Goal: Entertainment & Leisure: Consume media (video, audio)

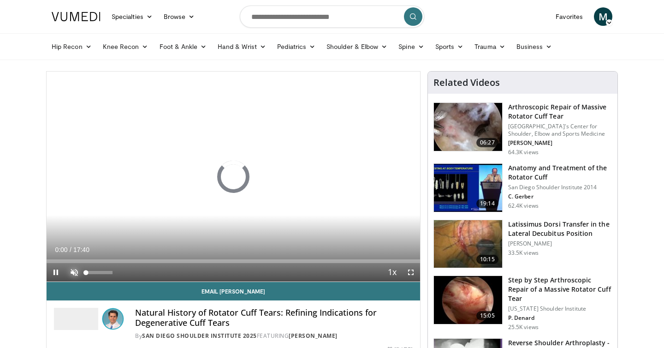
click at [77, 272] on span "Video Player" at bounding box center [74, 272] width 18 height 18
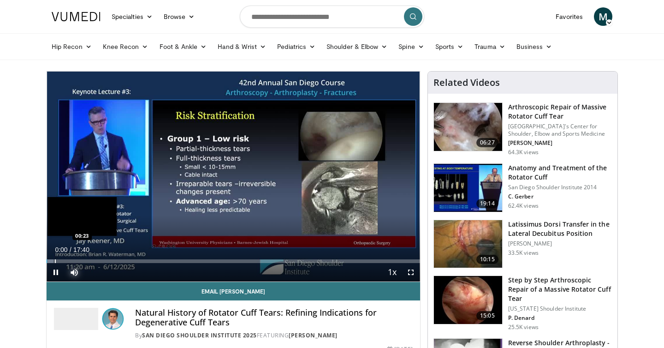
click at [55, 262] on div "Progress Bar" at bounding box center [55, 261] width 1 height 4
click at [59, 261] on div "Progress Bar" at bounding box center [59, 261] width 1 height 4
click at [64, 261] on div "Progress Bar" at bounding box center [64, 261] width 1 height 4
click at [70, 260] on div "Progress Bar" at bounding box center [69, 261] width 1 height 4
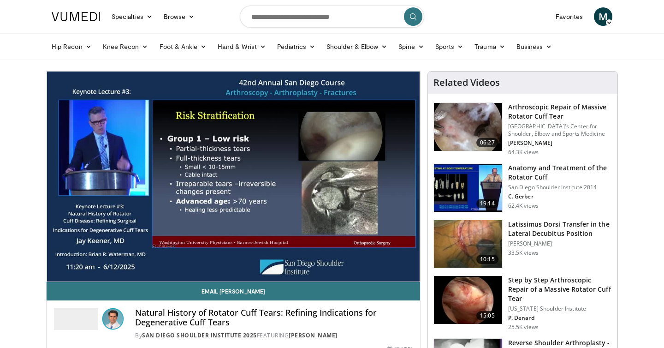
click at [83, 260] on div "10 seconds Tap to unmute" at bounding box center [234, 176] width 374 height 210
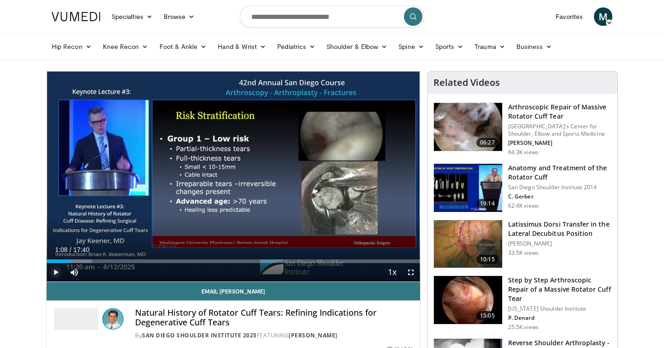
click at [57, 271] on span "Video Player" at bounding box center [56, 272] width 18 height 18
click at [80, 259] on div "Loaded : 12.27% 01:10 01:42" at bounding box center [234, 261] width 374 height 4
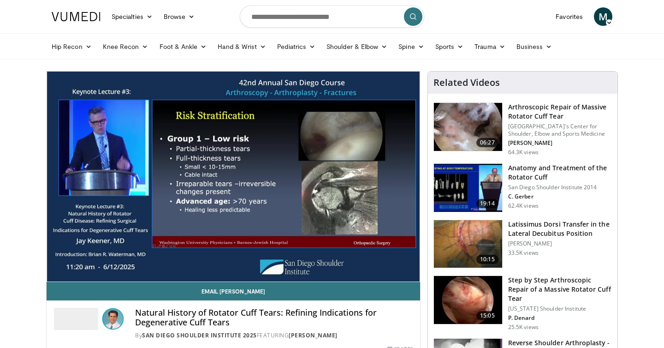
scroll to position [0, 0]
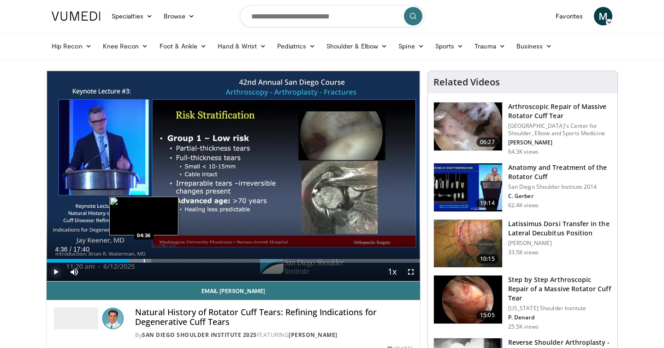
click at [143, 257] on div "Loaded : 28.05% 03:54 04:36" at bounding box center [234, 258] width 374 height 9
click at [155, 259] on div "Progress Bar" at bounding box center [155, 261] width 1 height 4
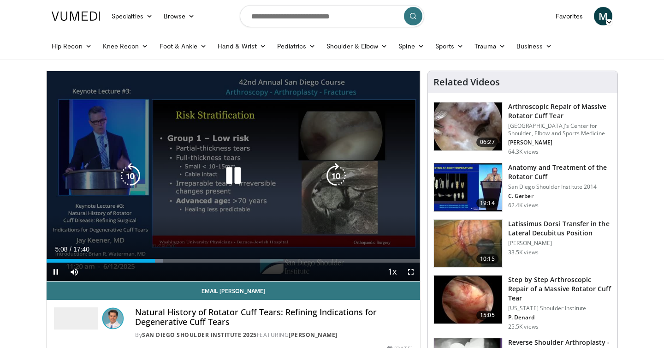
click at [231, 184] on icon "Video Player" at bounding box center [233, 176] width 26 height 26
click at [203, 178] on div "Video Player" at bounding box center [233, 176] width 224 height 18
click at [215, 185] on div "10 seconds Tap to unmute" at bounding box center [234, 176] width 374 height 210
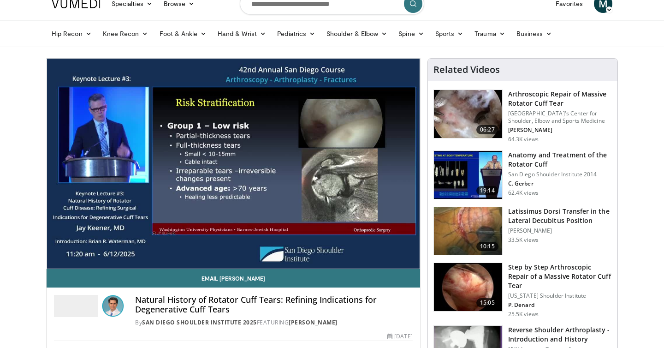
scroll to position [13, 0]
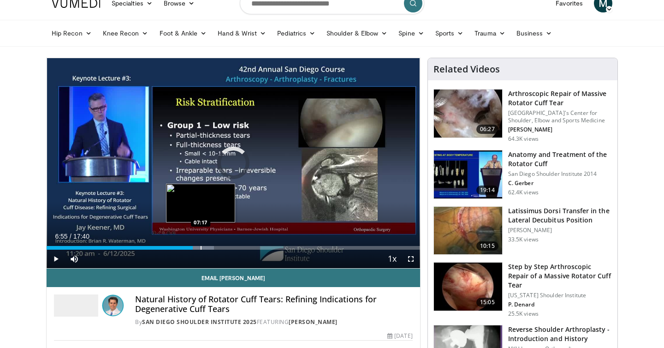
click at [201, 247] on div "Progress Bar" at bounding box center [201, 248] width 1 height 4
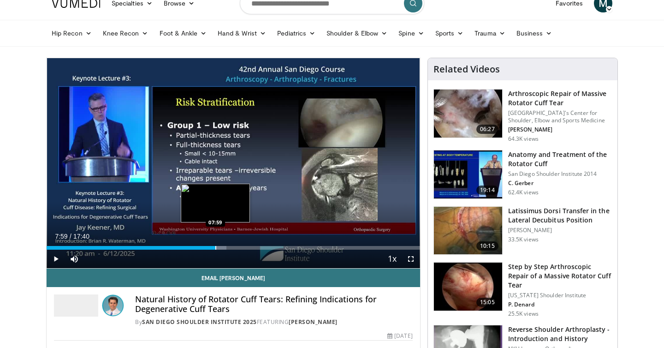
click at [215, 247] on div "Progress Bar" at bounding box center [215, 248] width 1 height 4
click at [234, 249] on div "Progress Bar" at bounding box center [234, 248] width 1 height 4
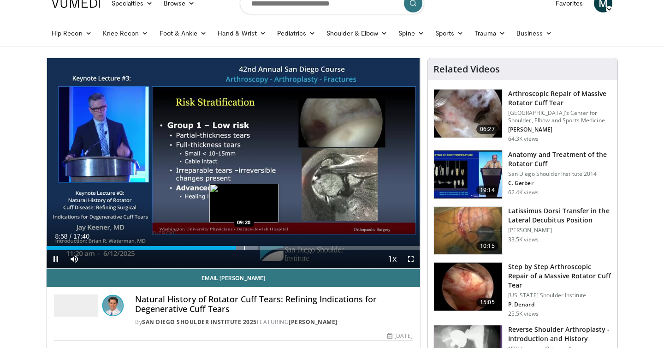
click at [244, 247] on div "Progress Bar" at bounding box center [244, 248] width 1 height 4
click at [250, 247] on div "Progress Bar" at bounding box center [250, 248] width 1 height 4
click at [262, 247] on div "Progress Bar" at bounding box center [262, 248] width 1 height 4
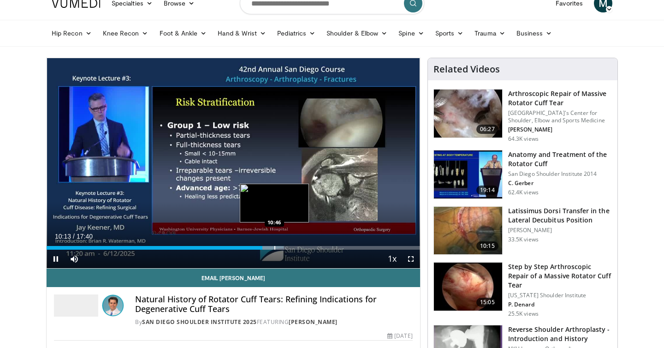
click at [275, 248] on div "Progress Bar" at bounding box center [274, 248] width 1 height 4
click at [286, 247] on div "Progress Bar" at bounding box center [286, 248] width 1 height 4
click at [295, 247] on div "Progress Bar" at bounding box center [294, 248] width 1 height 4
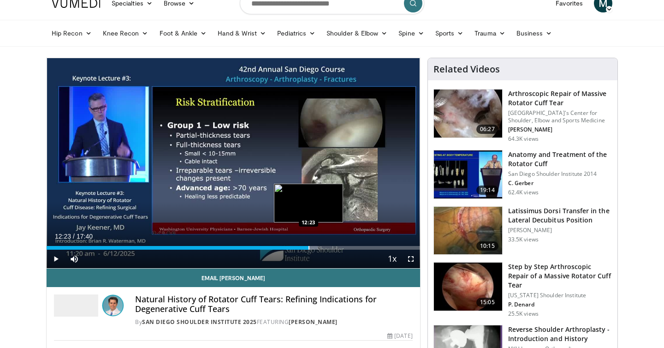
click at [309, 248] on div "Progress Bar" at bounding box center [309, 248] width 1 height 4
click at [321, 248] on div "Progress Bar" at bounding box center [321, 248] width 1 height 4
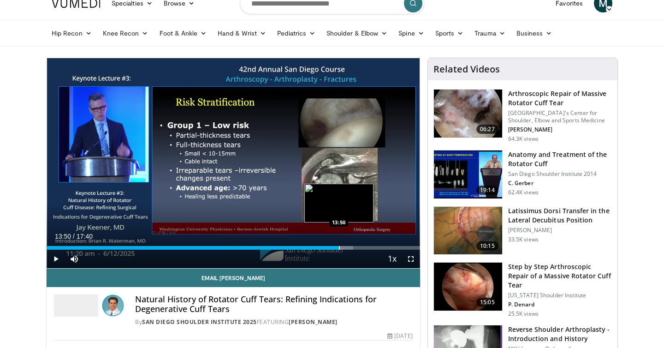
click at [339, 247] on div "Progress Bar" at bounding box center [339, 248] width 1 height 4
click at [347, 247] on div "Progress Bar" at bounding box center [347, 248] width 1 height 4
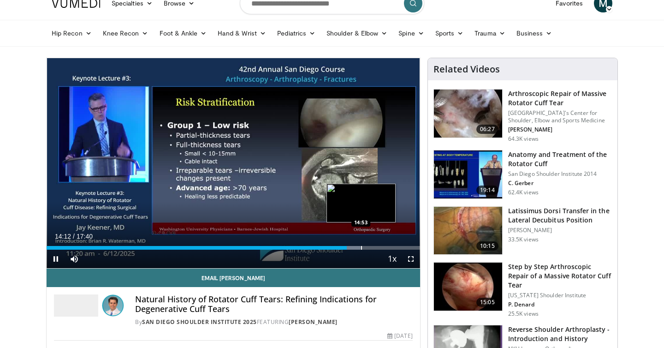
click at [362, 247] on div "Progress Bar" at bounding box center [361, 248] width 1 height 4
click at [371, 249] on div "Progress Bar" at bounding box center [371, 248] width 1 height 4
